Goal: Information Seeking & Learning: Learn about a topic

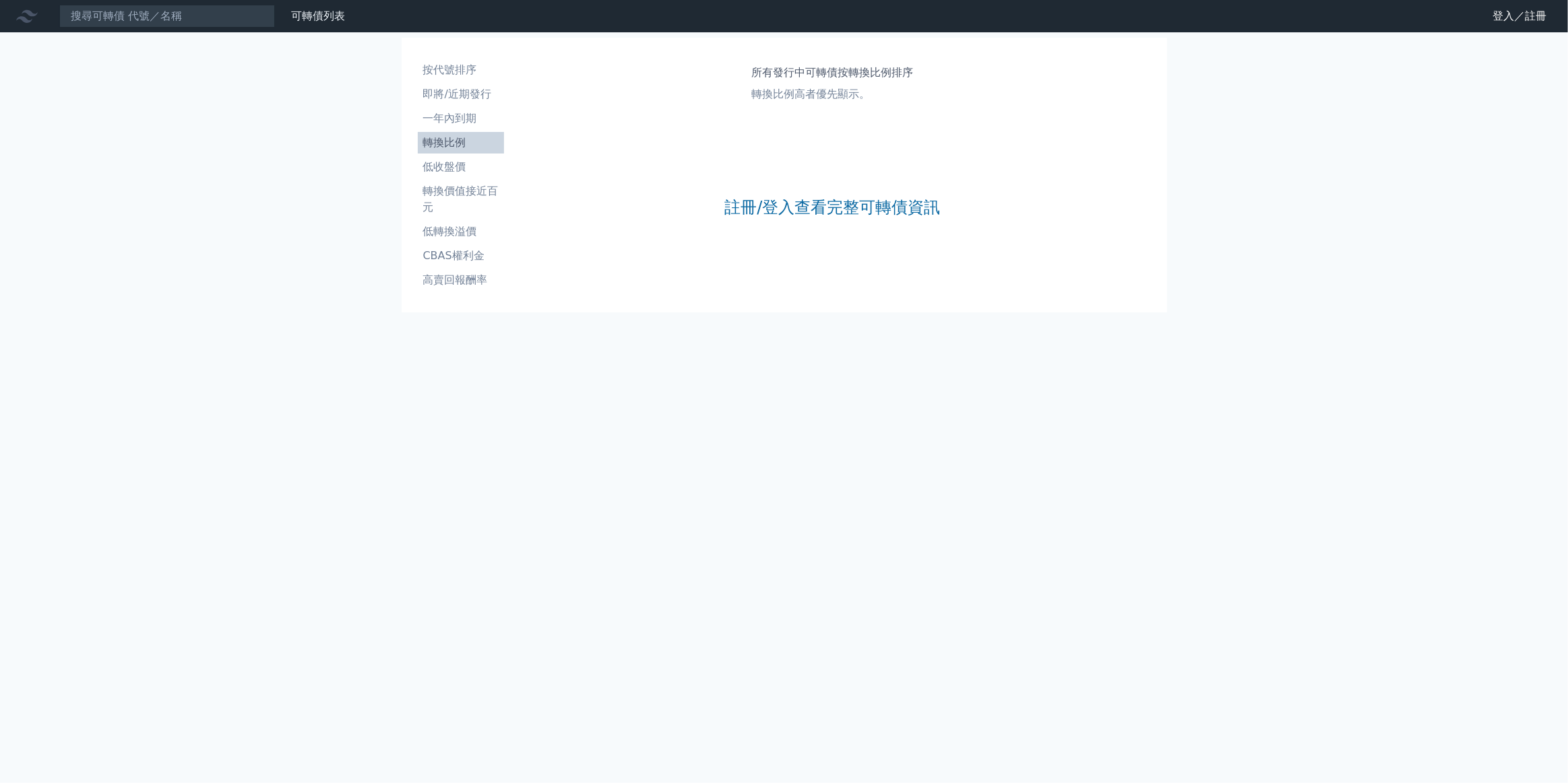
click at [441, 147] on li "轉換比例" at bounding box center [461, 143] width 86 height 16
click at [29, 19] on icon at bounding box center [27, 16] width 21 height 21
click at [467, 117] on li "一年內到期" at bounding box center [461, 118] width 86 height 16
click at [450, 137] on li "轉換比例" at bounding box center [461, 143] width 86 height 16
click at [1504, 12] on link "登入／註冊" at bounding box center [1519, 16] width 76 height 21
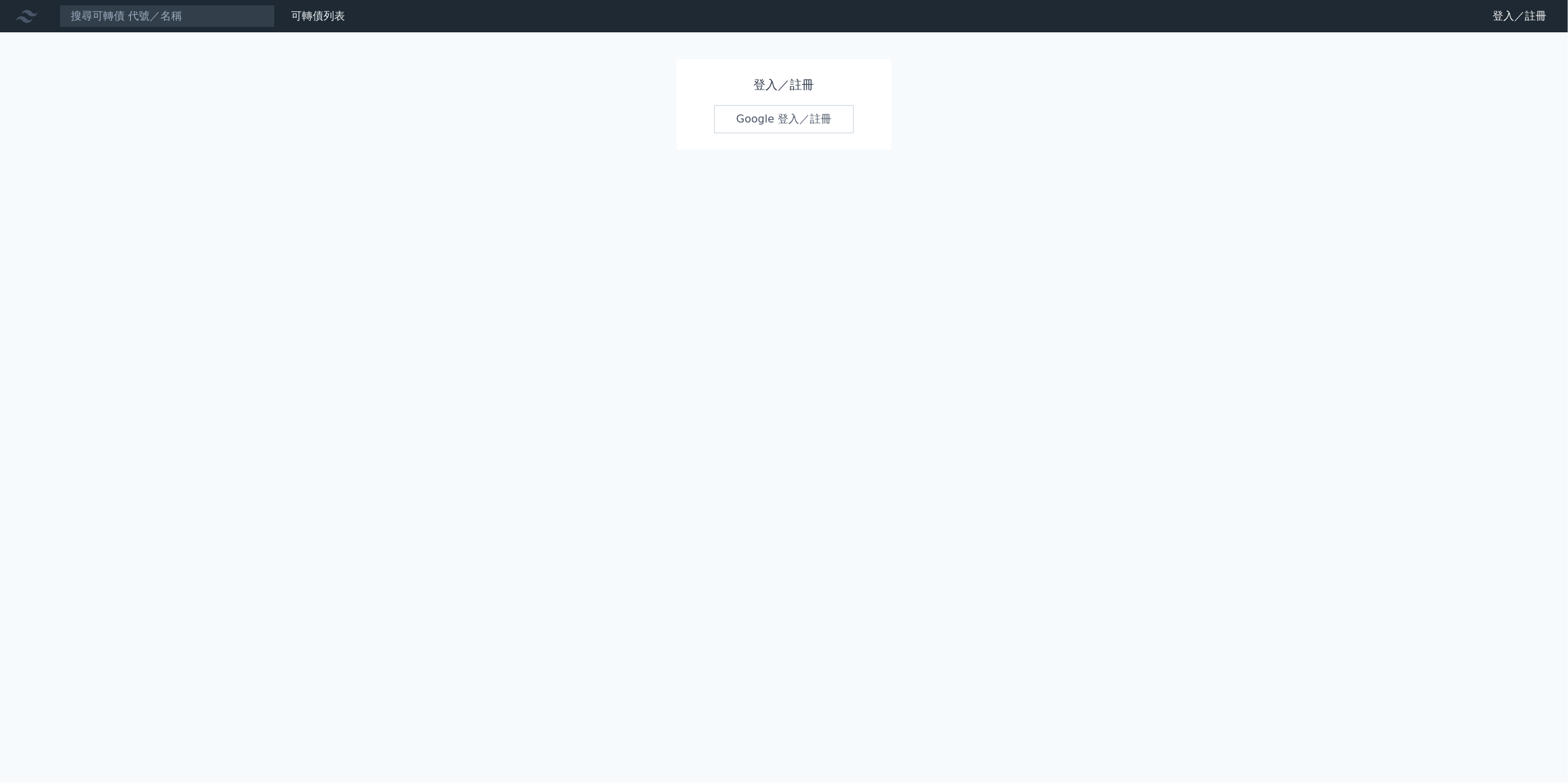
click at [778, 119] on link "Google 登入／註冊" at bounding box center [784, 120] width 140 height 29
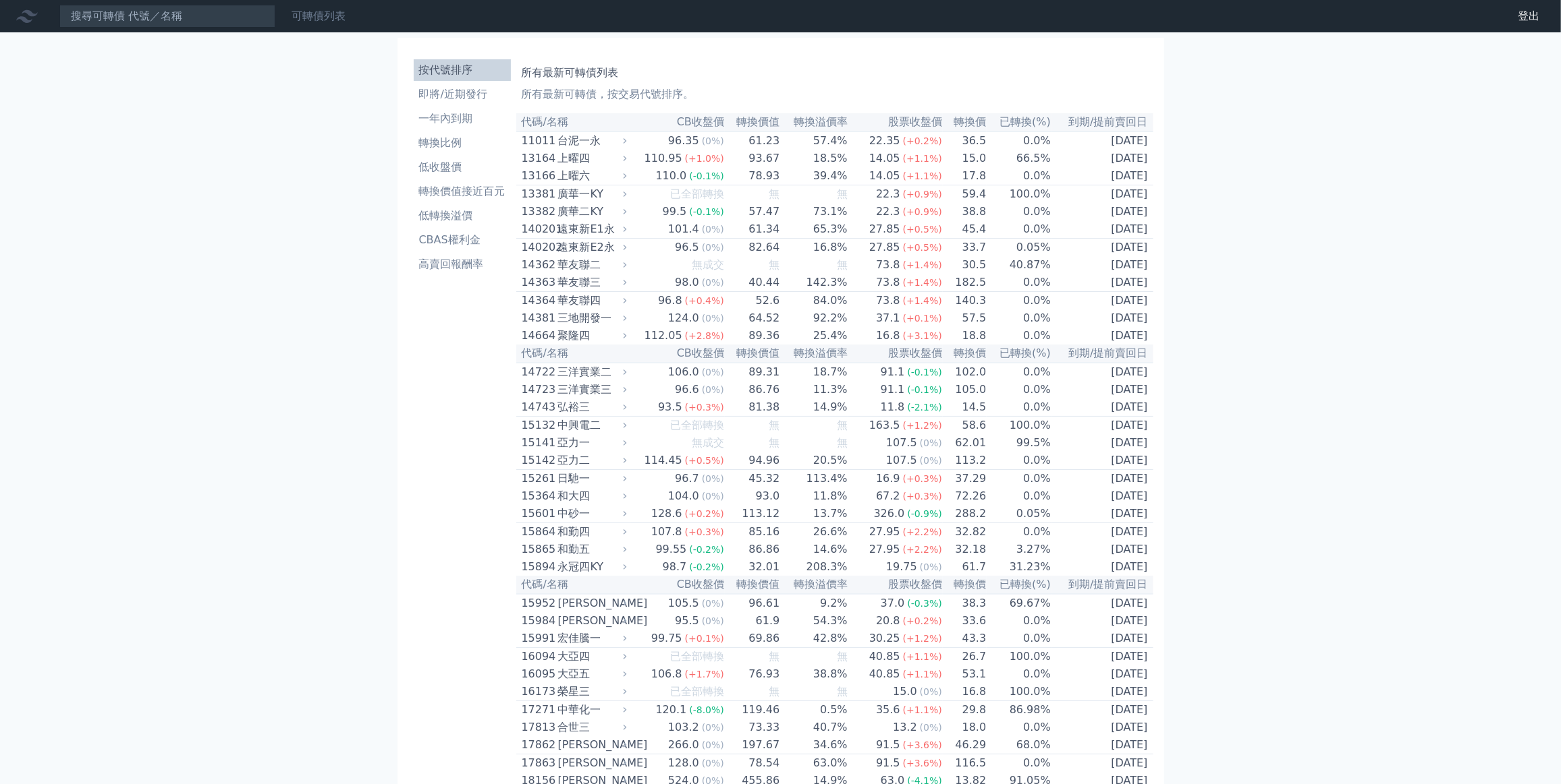
click at [319, 14] on link "可轉債列表" at bounding box center [319, 15] width 54 height 12
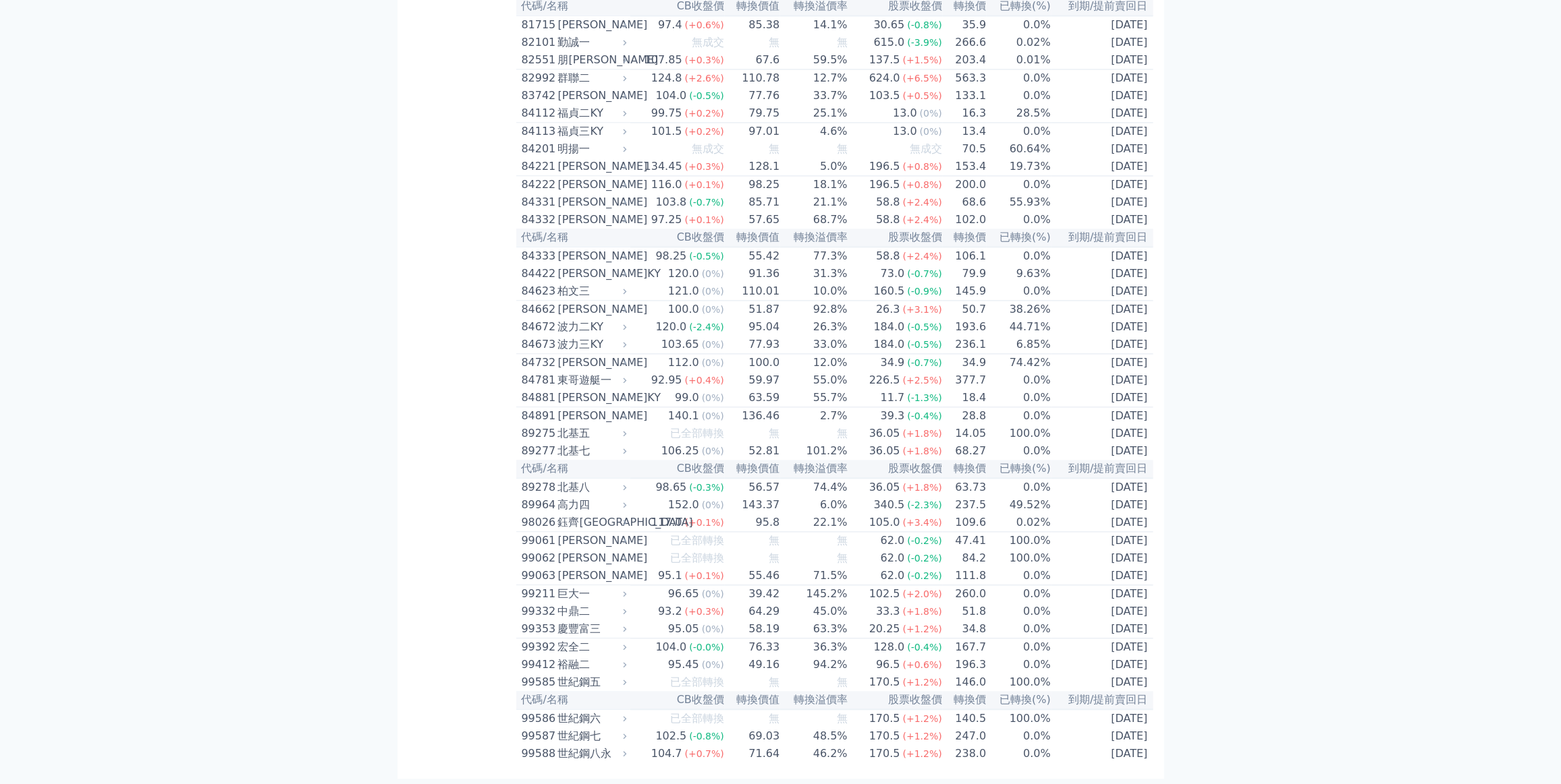
scroll to position [7146, 0]
click at [1030, 87] on td "0.0%" at bounding box center [1019, 78] width 64 height 18
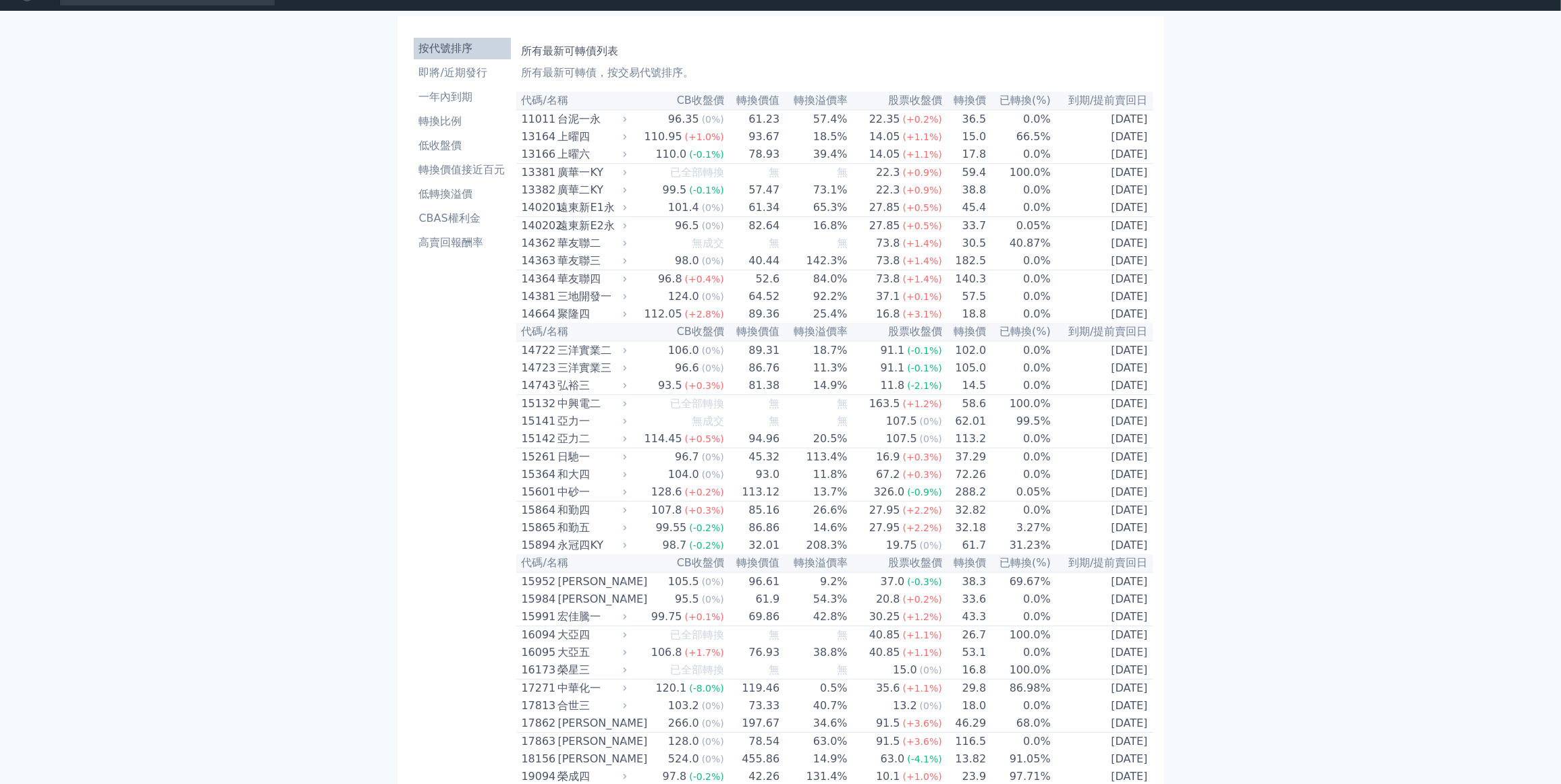
scroll to position [0, 0]
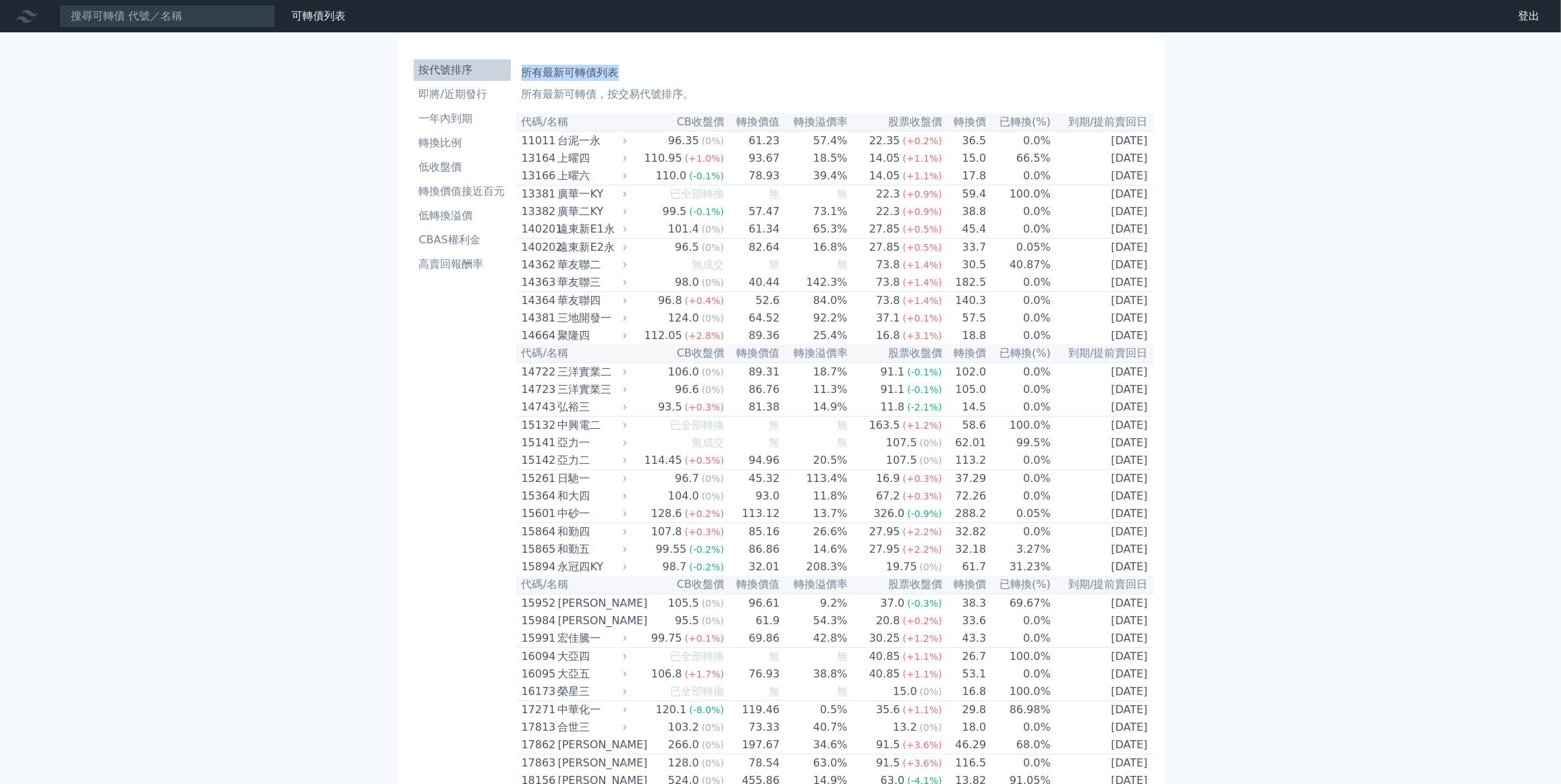
drag, startPoint x: 520, startPoint y: 72, endPoint x: 653, endPoint y: 75, distance: 133.0
click at [691, 70] on h1 "所有最新可轉債列表" at bounding box center [834, 72] width 626 height 16
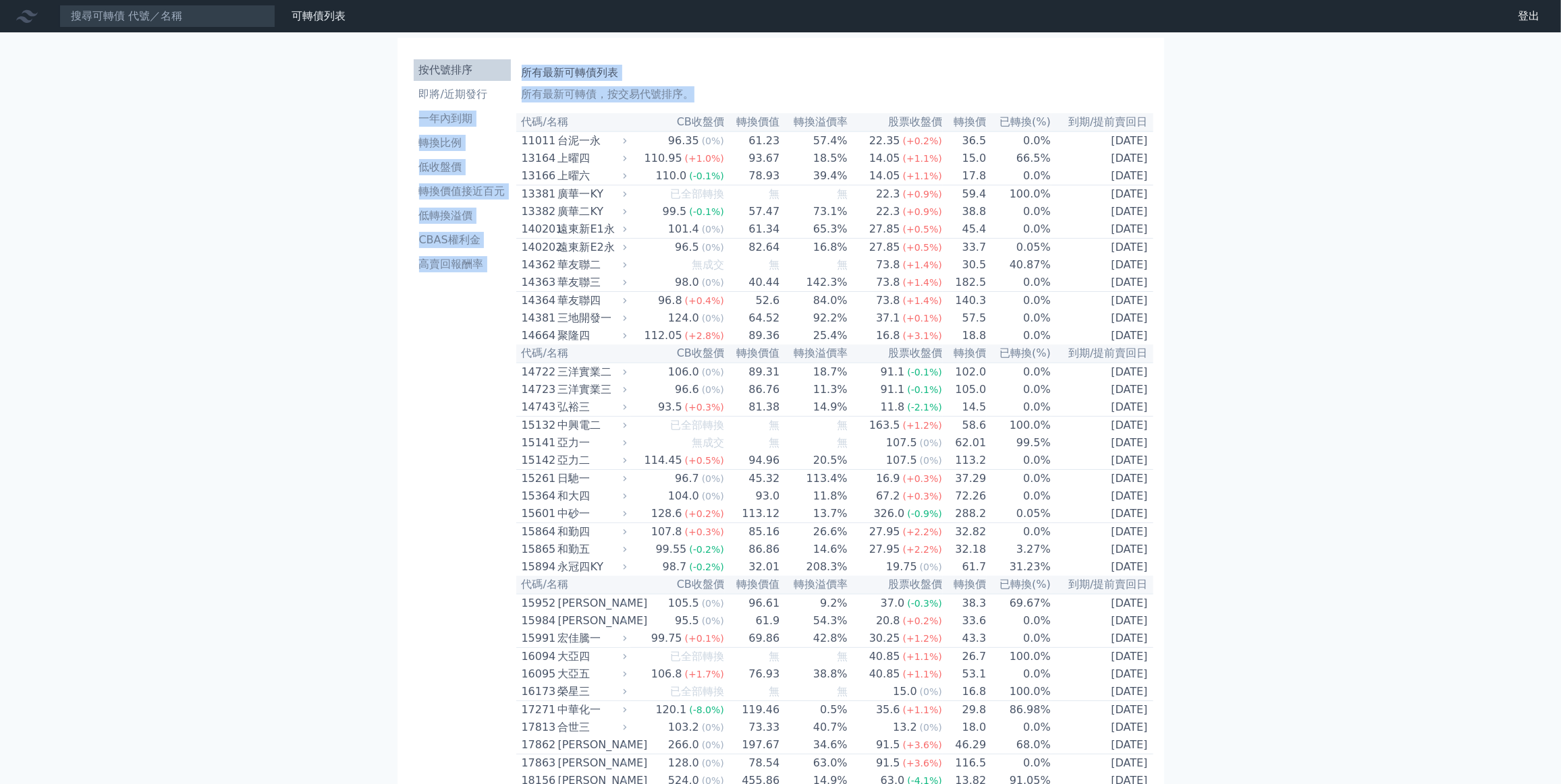
drag, startPoint x: 564, startPoint y: 95, endPoint x: 737, endPoint y: 97, distance: 173.0
click at [752, 96] on p "所有最新可轉債，按交易代號排序。" at bounding box center [834, 94] width 626 height 16
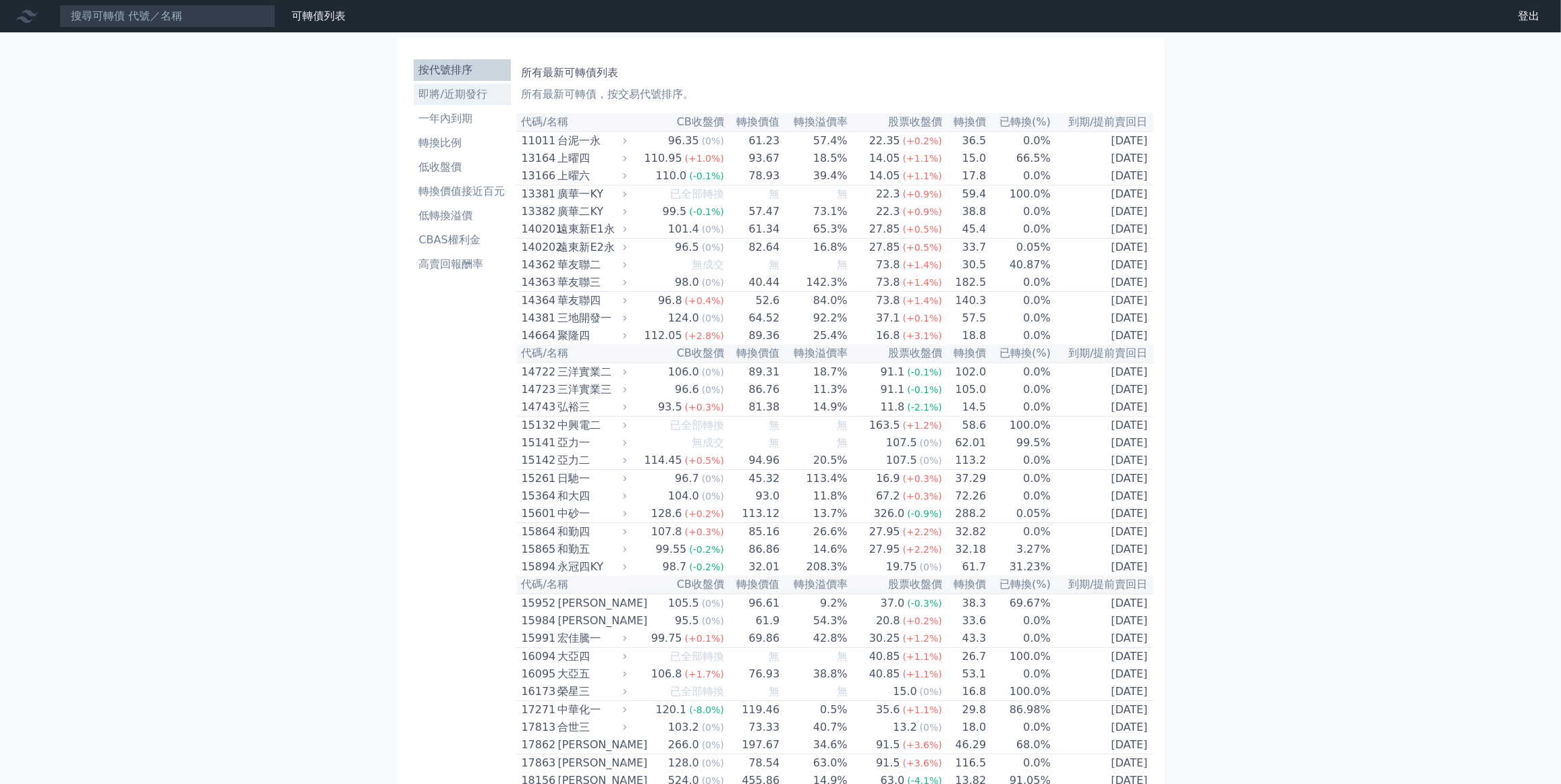
click at [448, 98] on li "即將/近期發行" at bounding box center [462, 94] width 97 height 16
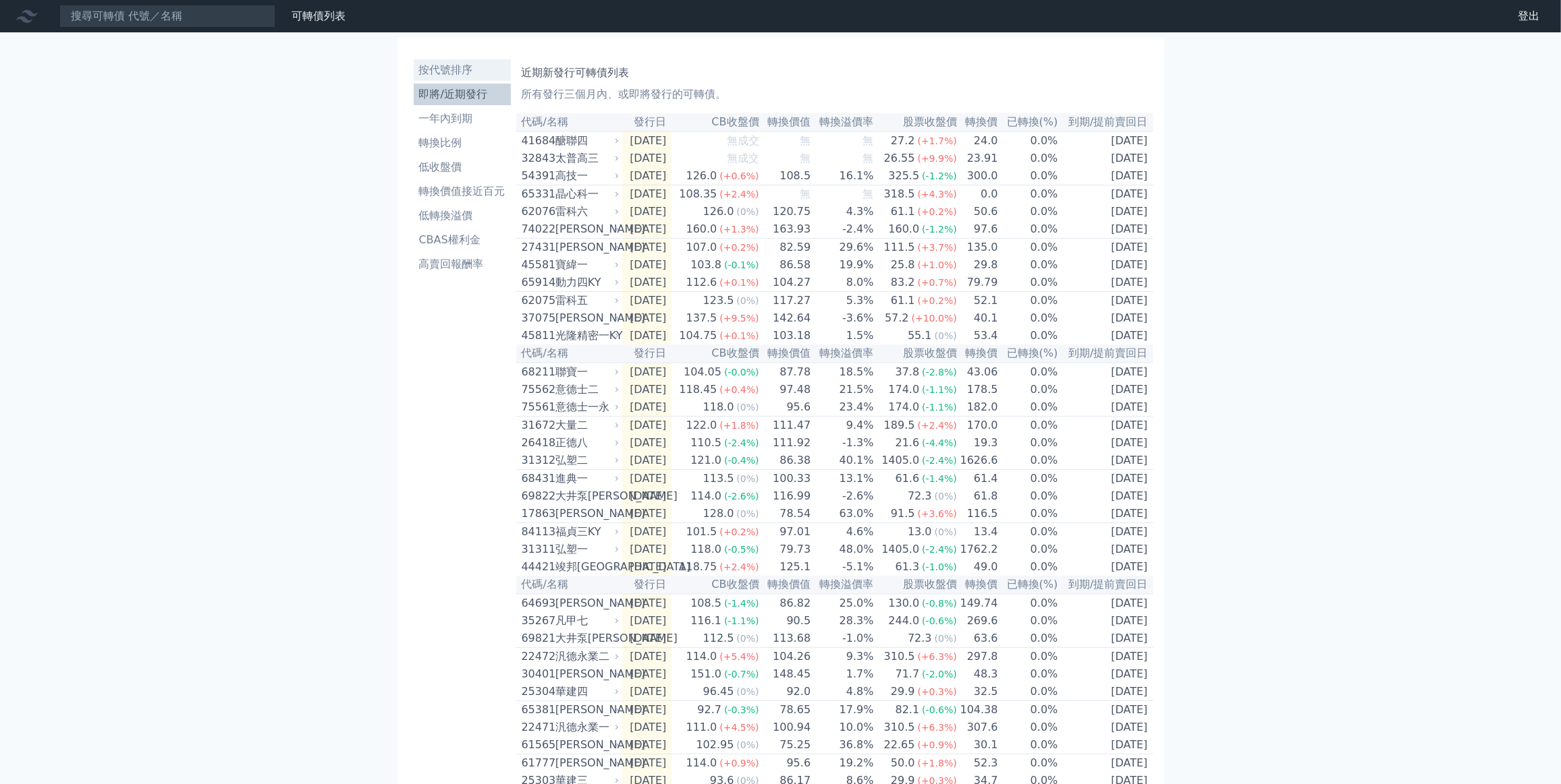
click at [456, 71] on li "按代號排序" at bounding box center [462, 70] width 97 height 16
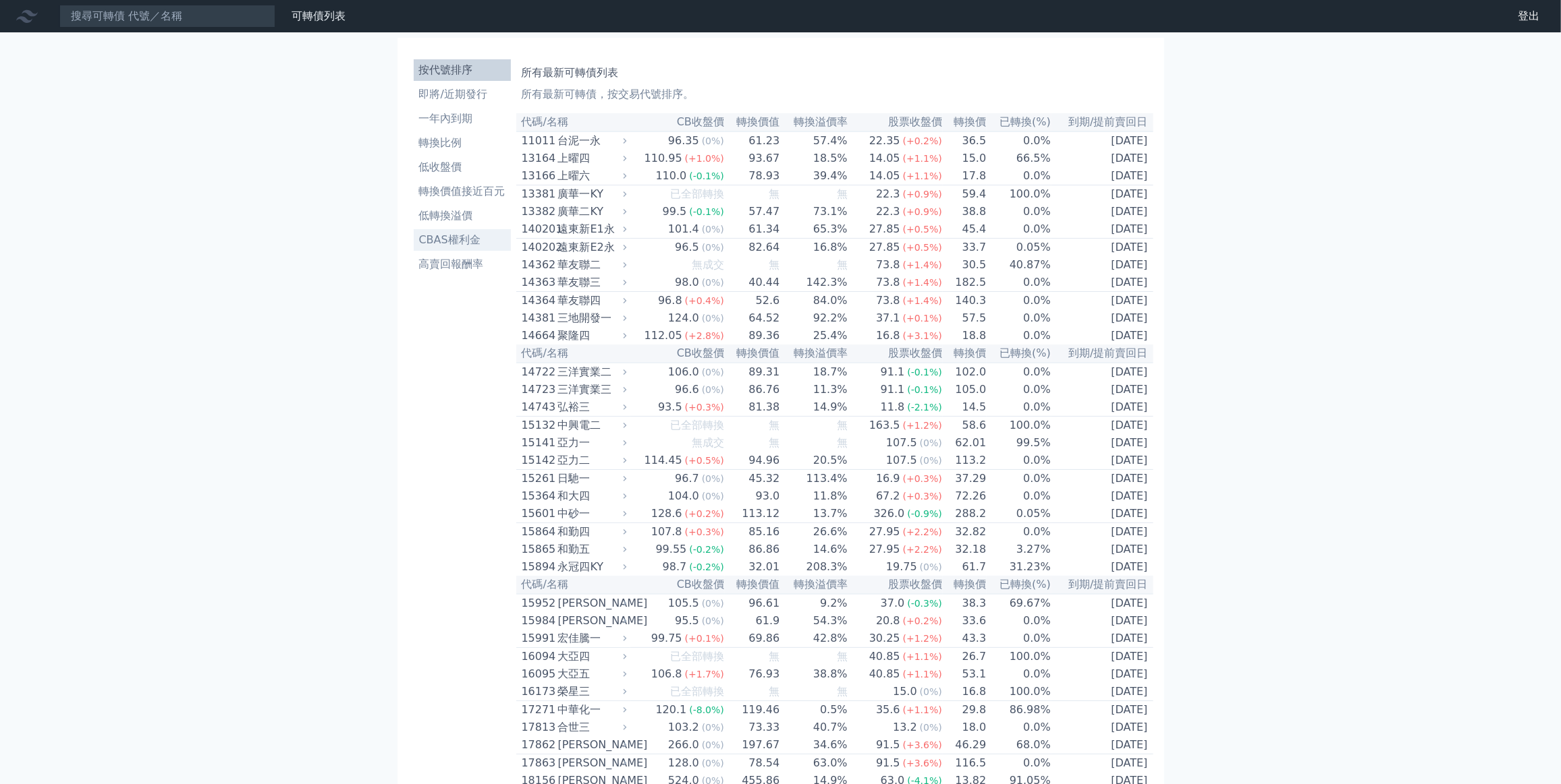
click at [455, 232] on li "CBAS權利金" at bounding box center [462, 240] width 97 height 16
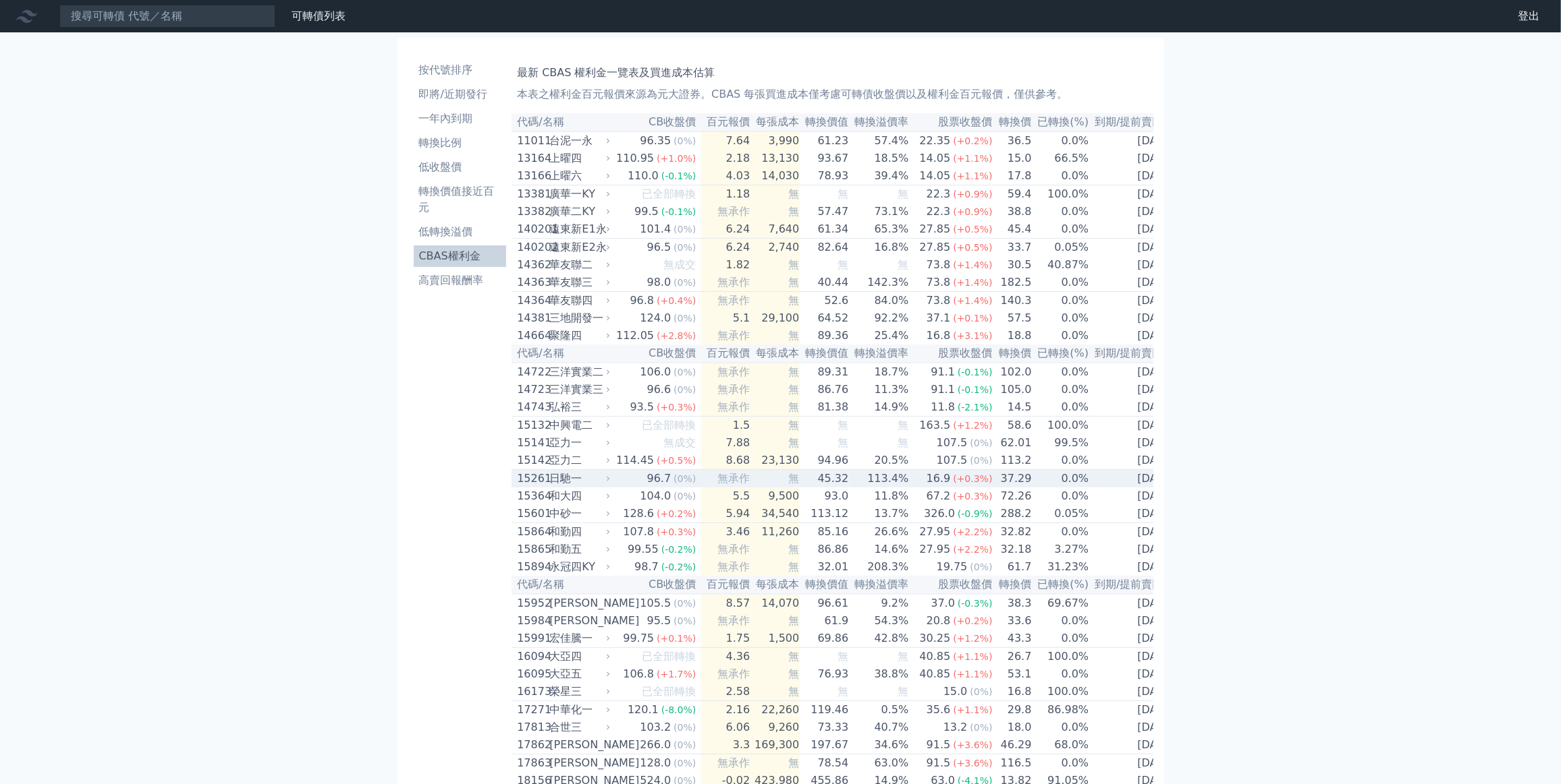
scroll to position [60, 0]
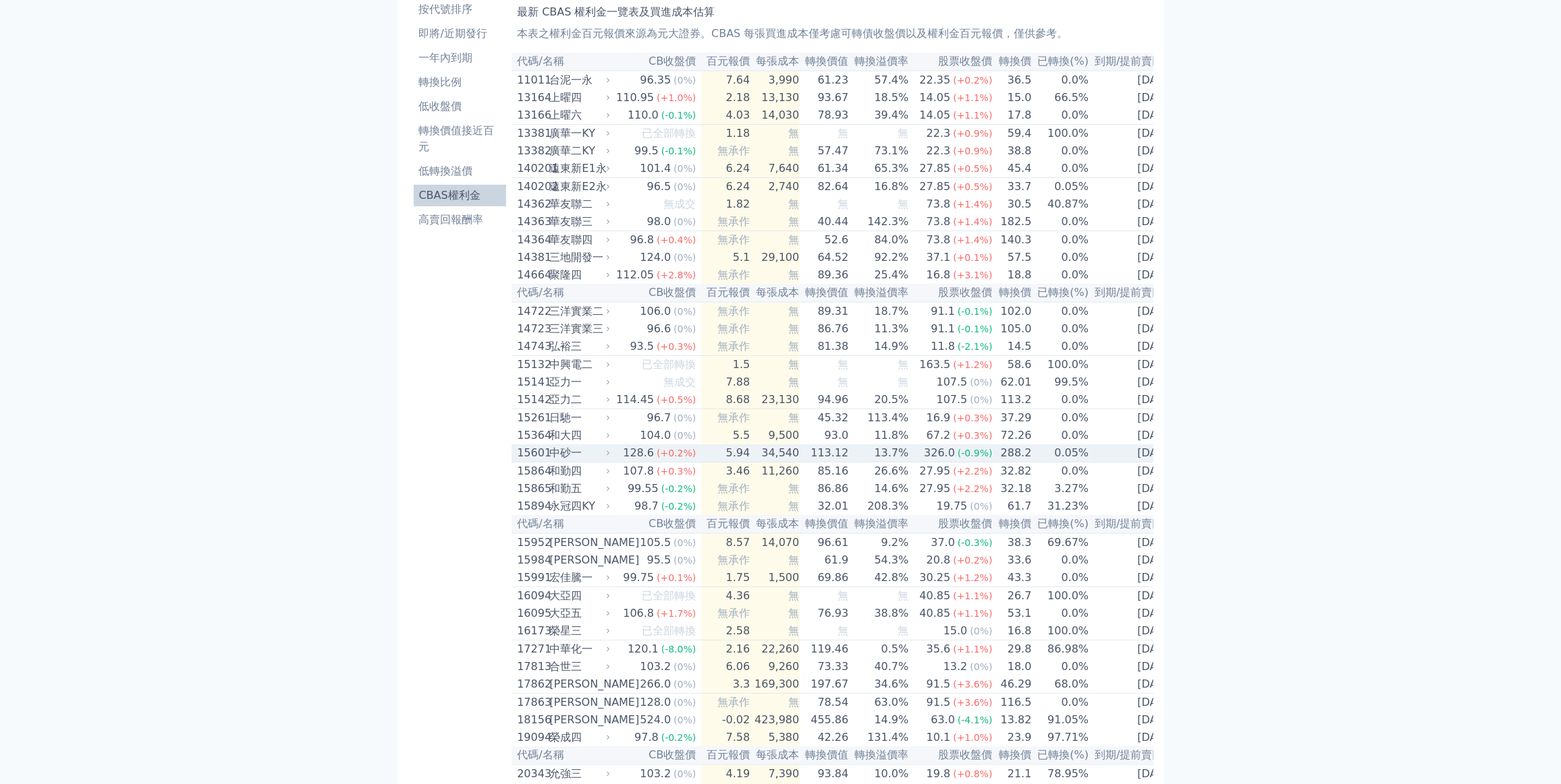
click at [800, 463] on td "113.12" at bounding box center [824, 453] width 49 height 18
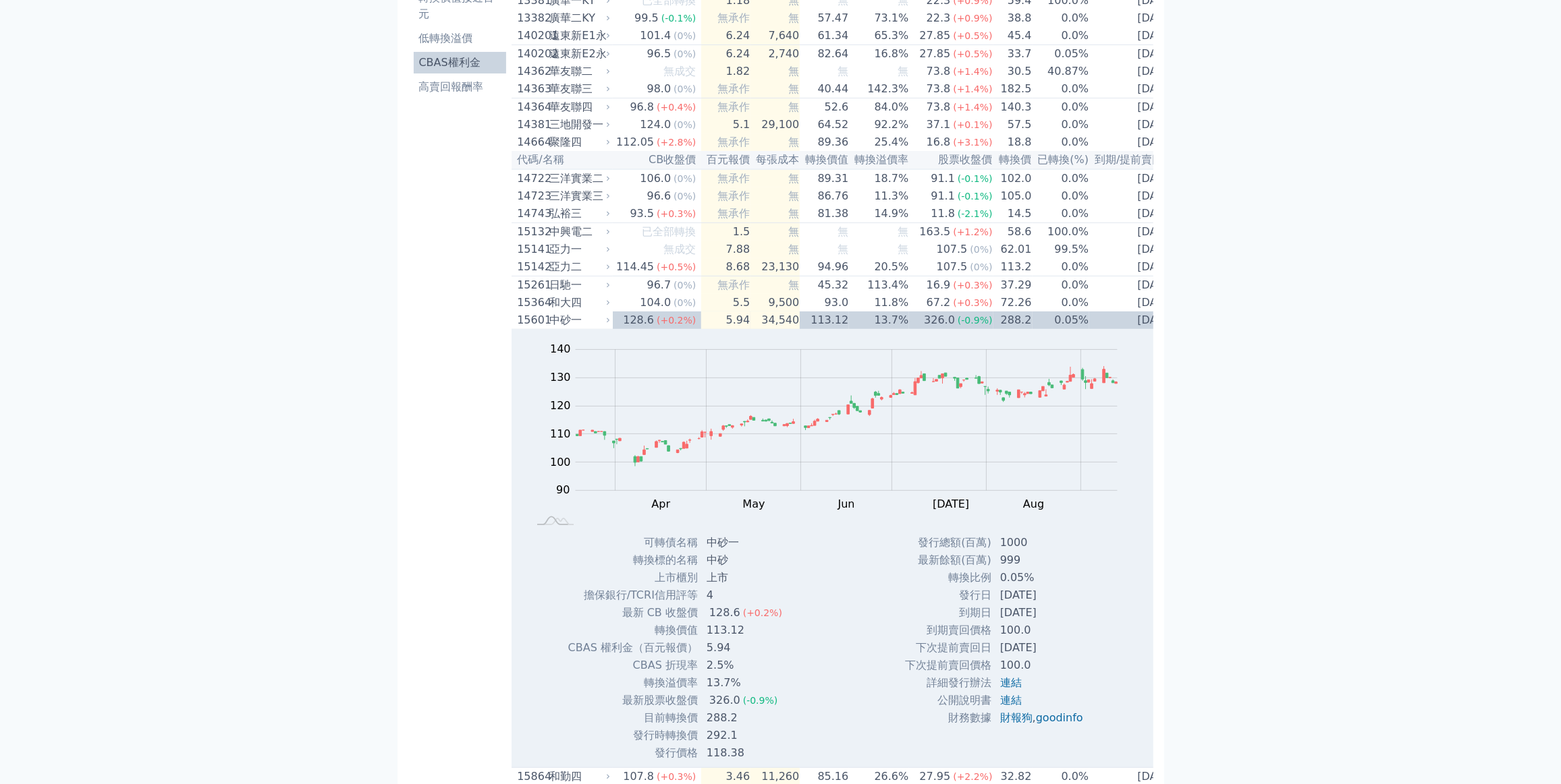
scroll to position [245, 0]
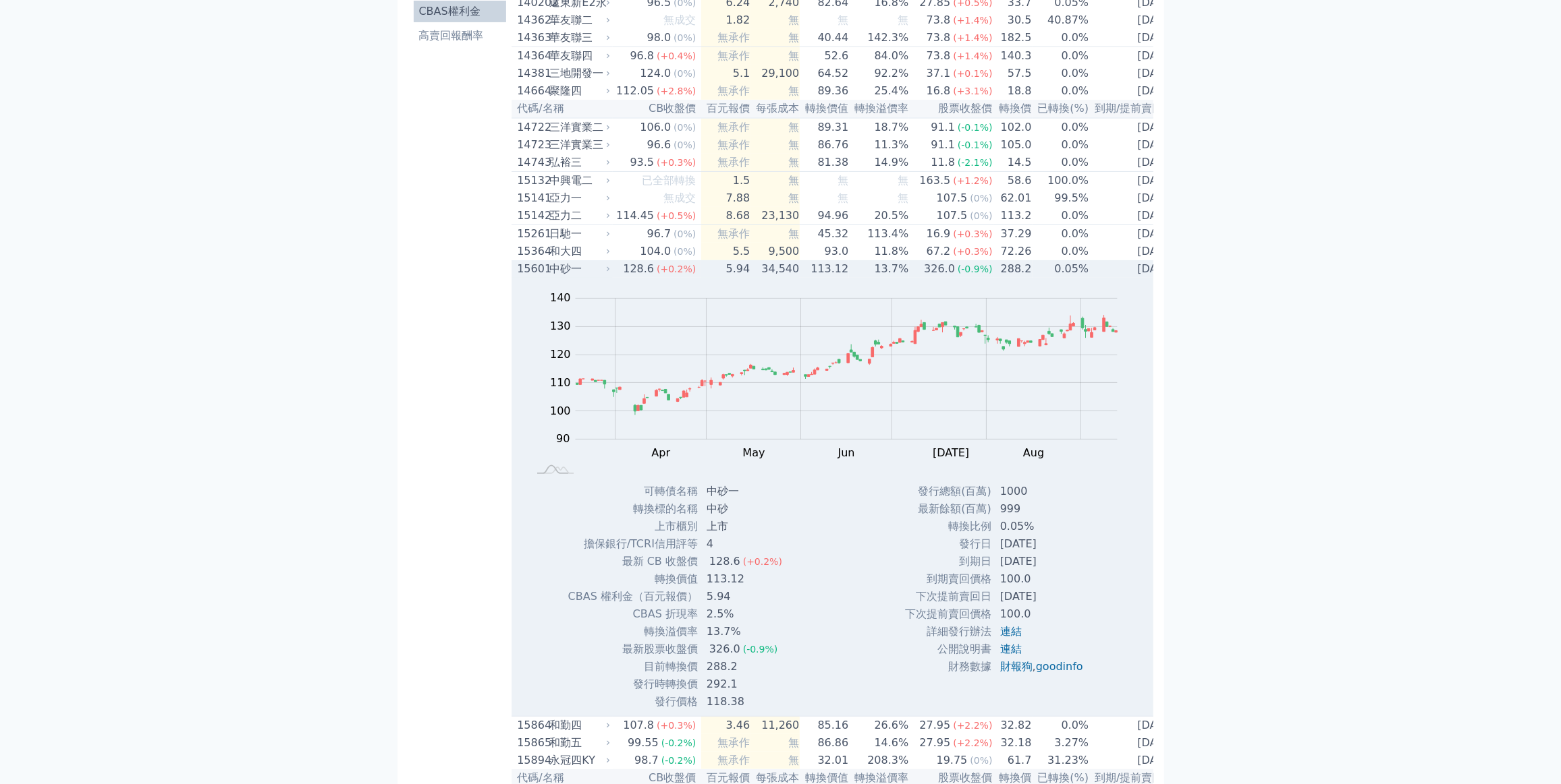
click at [708, 278] on td "5.94" at bounding box center [725, 269] width 49 height 17
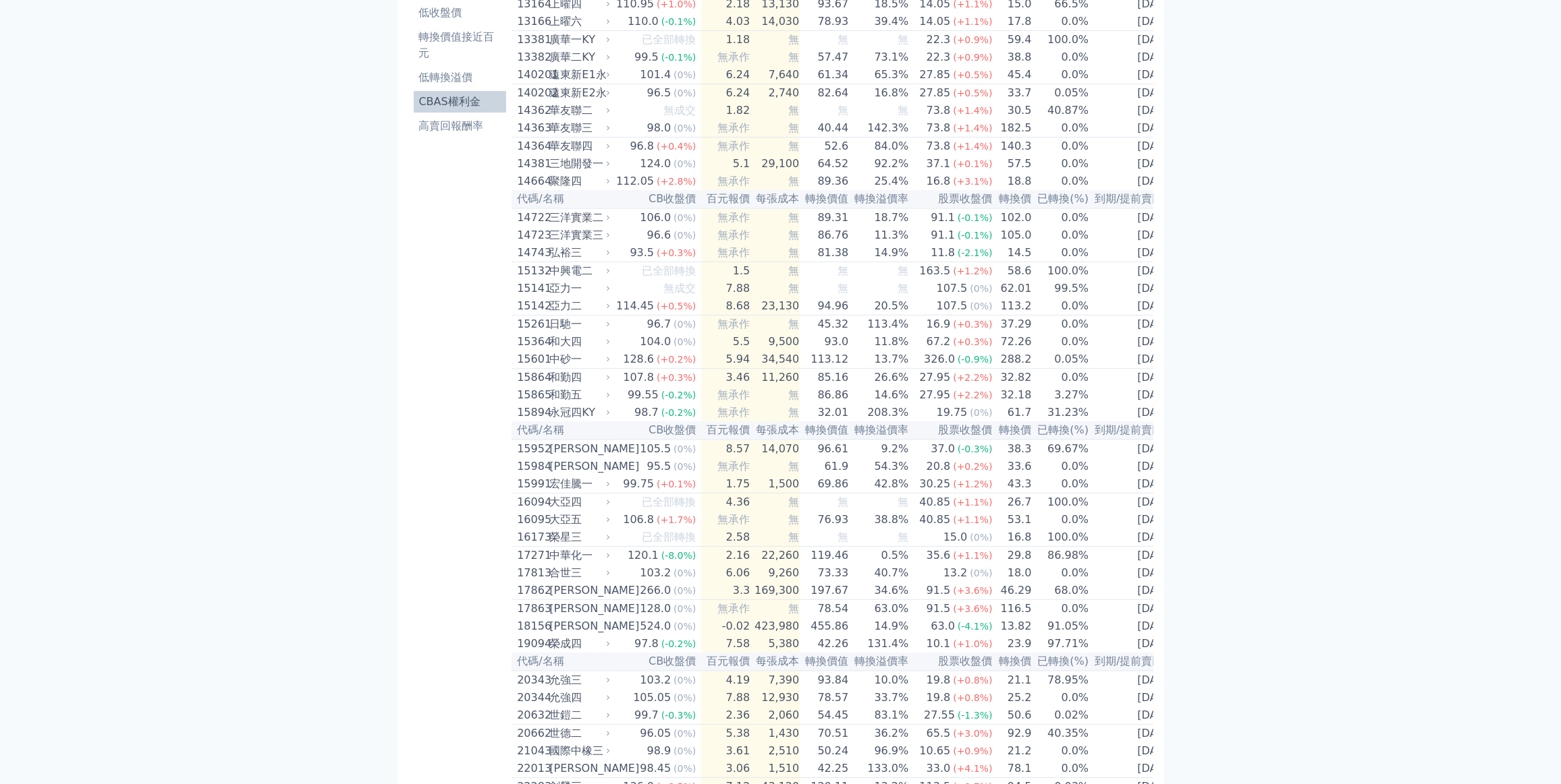
scroll to position [0, 0]
